Goal: Browse casually: Explore the website without a specific task or goal

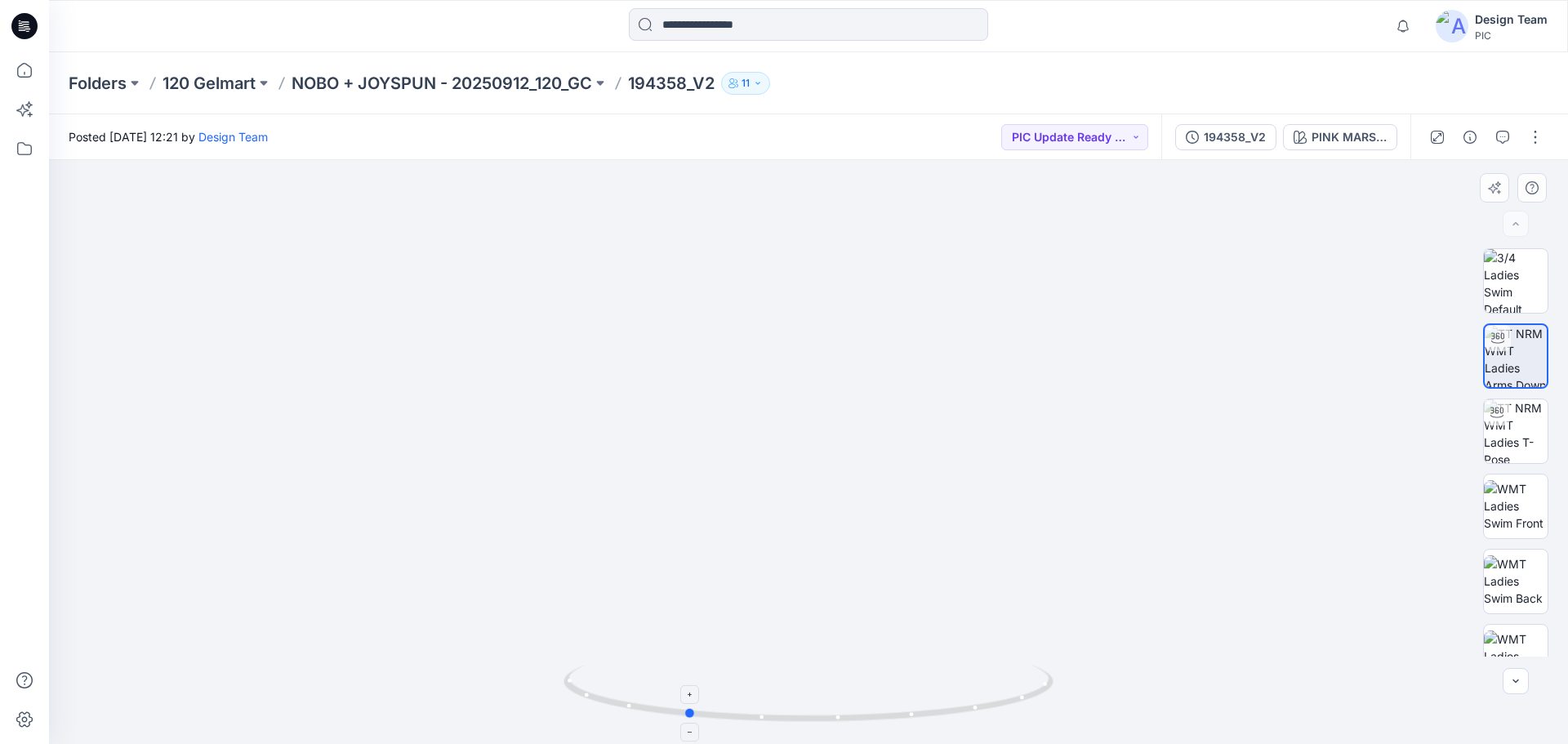
drag, startPoint x: 709, startPoint y: 721, endPoint x: 586, endPoint y: 715, distance: 123.1
click at [586, 715] on icon at bounding box center [811, 695] width 494 height 61
click at [1503, 417] on div at bounding box center [1496, 412] width 26 height 26
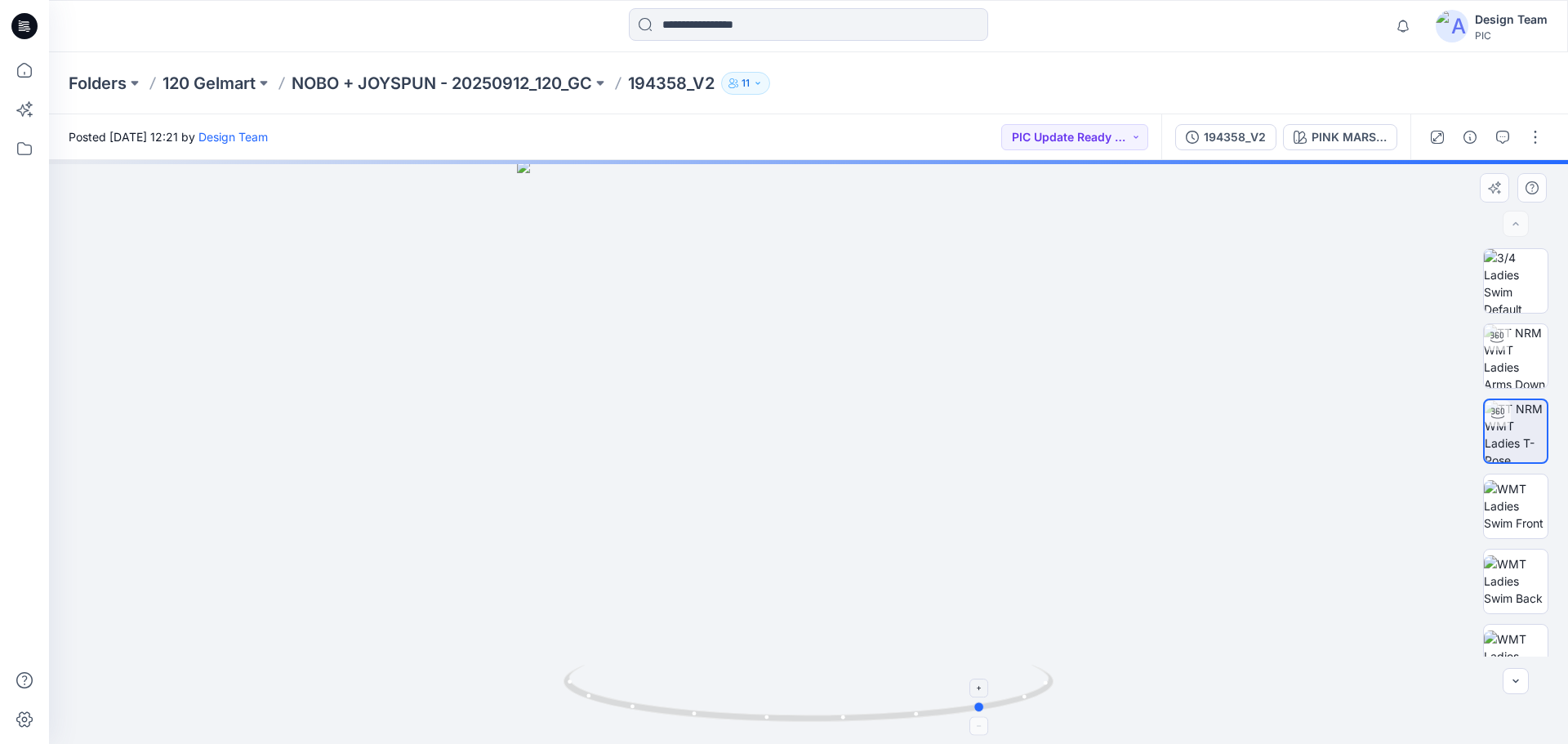
drag, startPoint x: 657, startPoint y: 718, endPoint x: 834, endPoint y: 723, distance: 177.1
click at [834, 723] on icon at bounding box center [811, 695] width 494 height 61
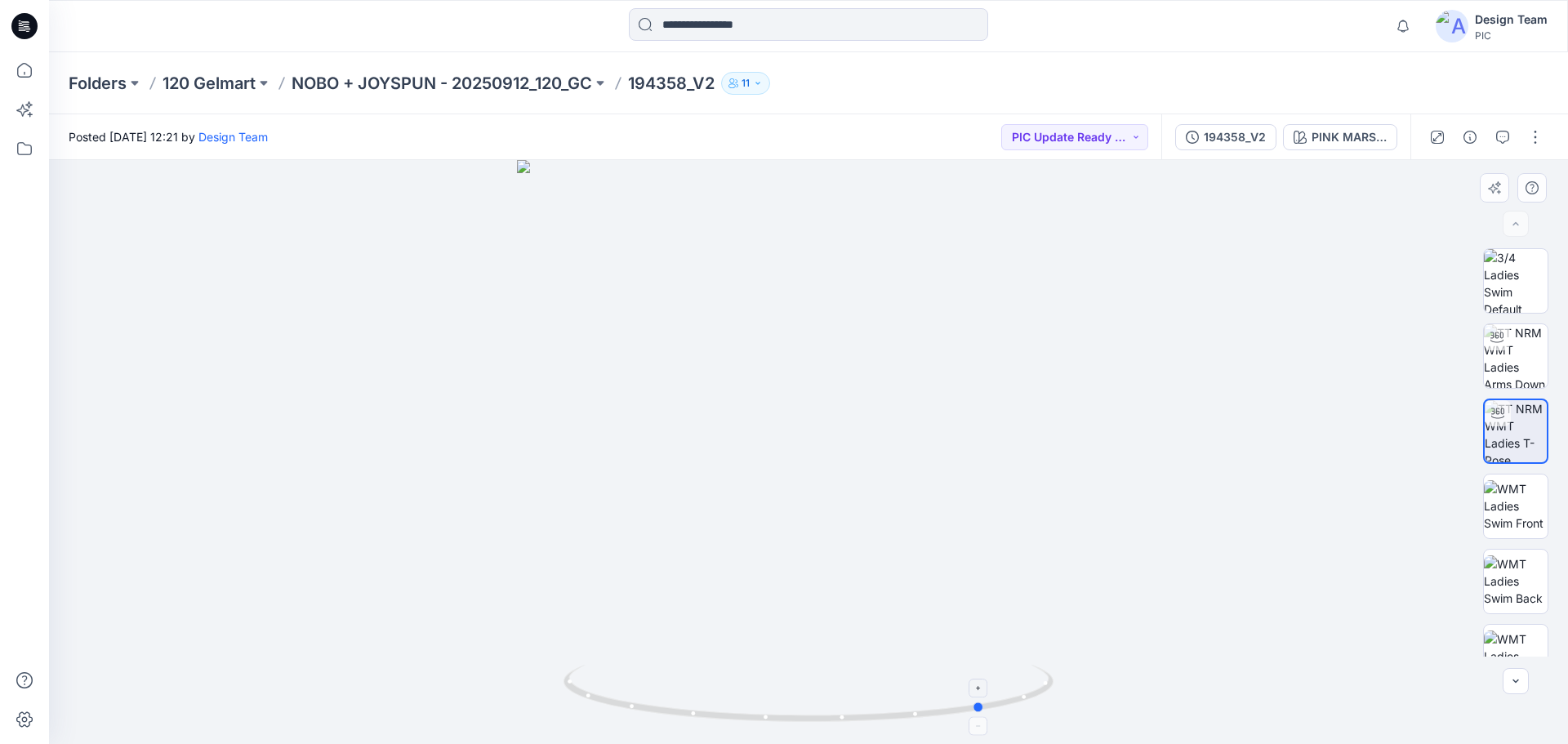
drag, startPoint x: 912, startPoint y: 722, endPoint x: 919, endPoint y: 712, distance: 12.2
click at [919, 712] on icon at bounding box center [811, 695] width 494 height 61
drag, startPoint x: 743, startPoint y: 715, endPoint x: 695, endPoint y: 690, distance: 54.1
click at [695, 690] on icon at bounding box center [811, 695] width 494 height 61
drag, startPoint x: 742, startPoint y: 720, endPoint x: 903, endPoint y: 708, distance: 161.4
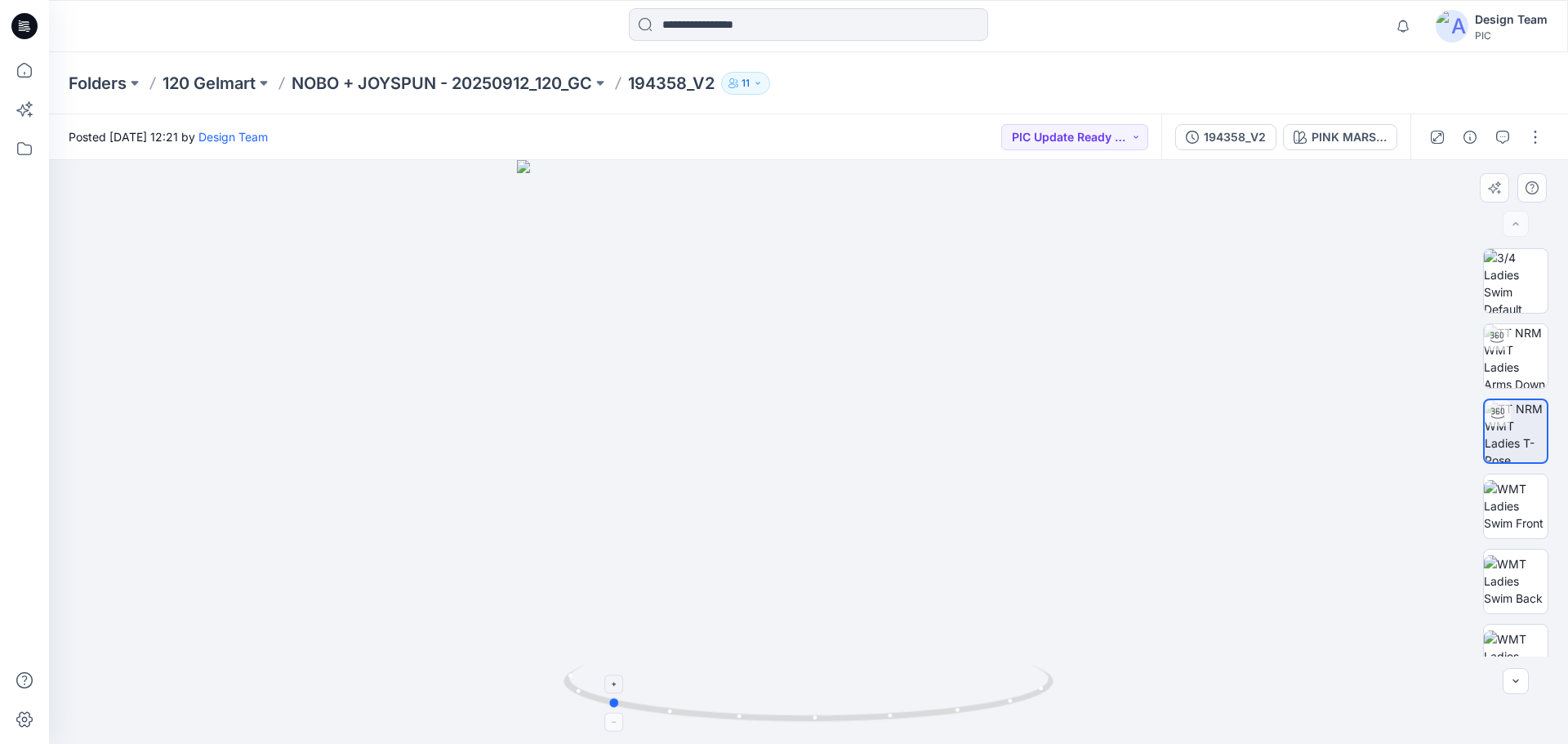
click at [903, 708] on icon at bounding box center [811, 695] width 494 height 61
drag, startPoint x: 843, startPoint y: 713, endPoint x: 721, endPoint y: 713, distance: 122.0
click at [721, 713] on icon at bounding box center [811, 695] width 494 height 61
drag, startPoint x: 814, startPoint y: 525, endPoint x: 744, endPoint y: 154, distance: 377.5
drag, startPoint x: 1022, startPoint y: 692, endPoint x: 933, endPoint y: 679, distance: 89.9
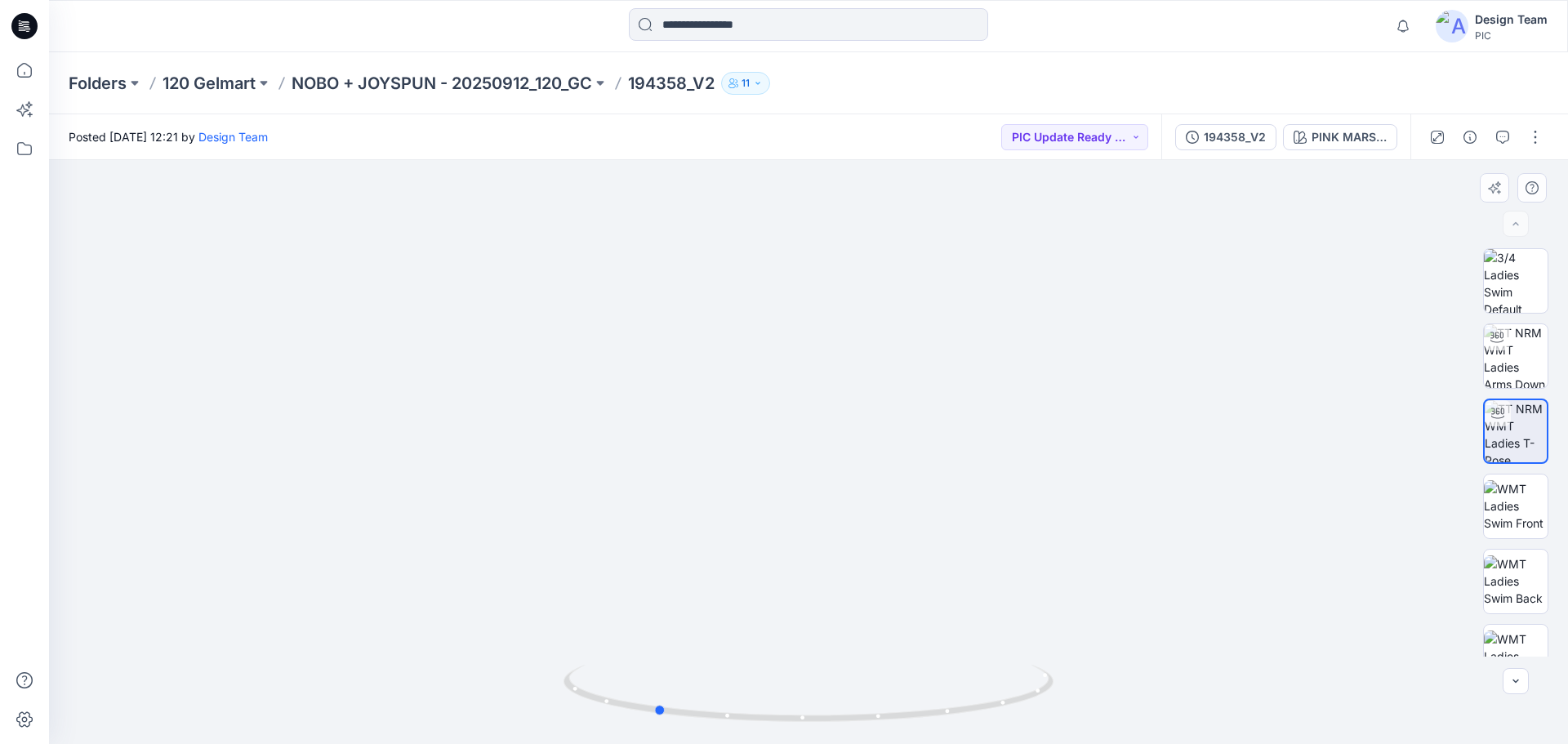
drag, startPoint x: 936, startPoint y: 714, endPoint x: 190, endPoint y: 580, distance: 757.9
click at [734, 731] on div at bounding box center [809, 703] width 490 height 81
drag, startPoint x: 666, startPoint y: 710, endPoint x: 761, endPoint y: 712, distance: 95.0
click at [761, 712] on icon at bounding box center [811, 695] width 494 height 61
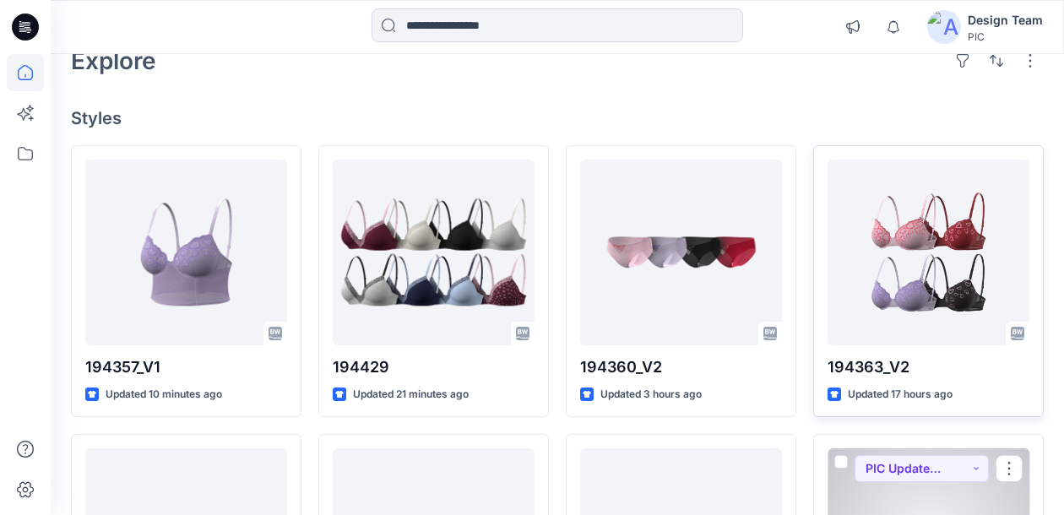
scroll to position [84, 0]
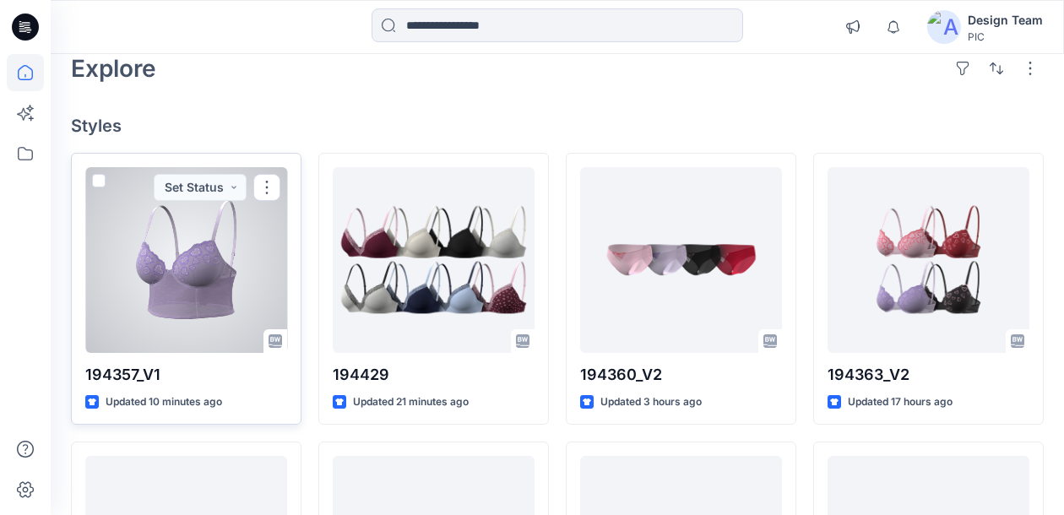
click at [174, 237] on div at bounding box center [186, 260] width 202 height 186
